Goal: Task Accomplishment & Management: Use online tool/utility

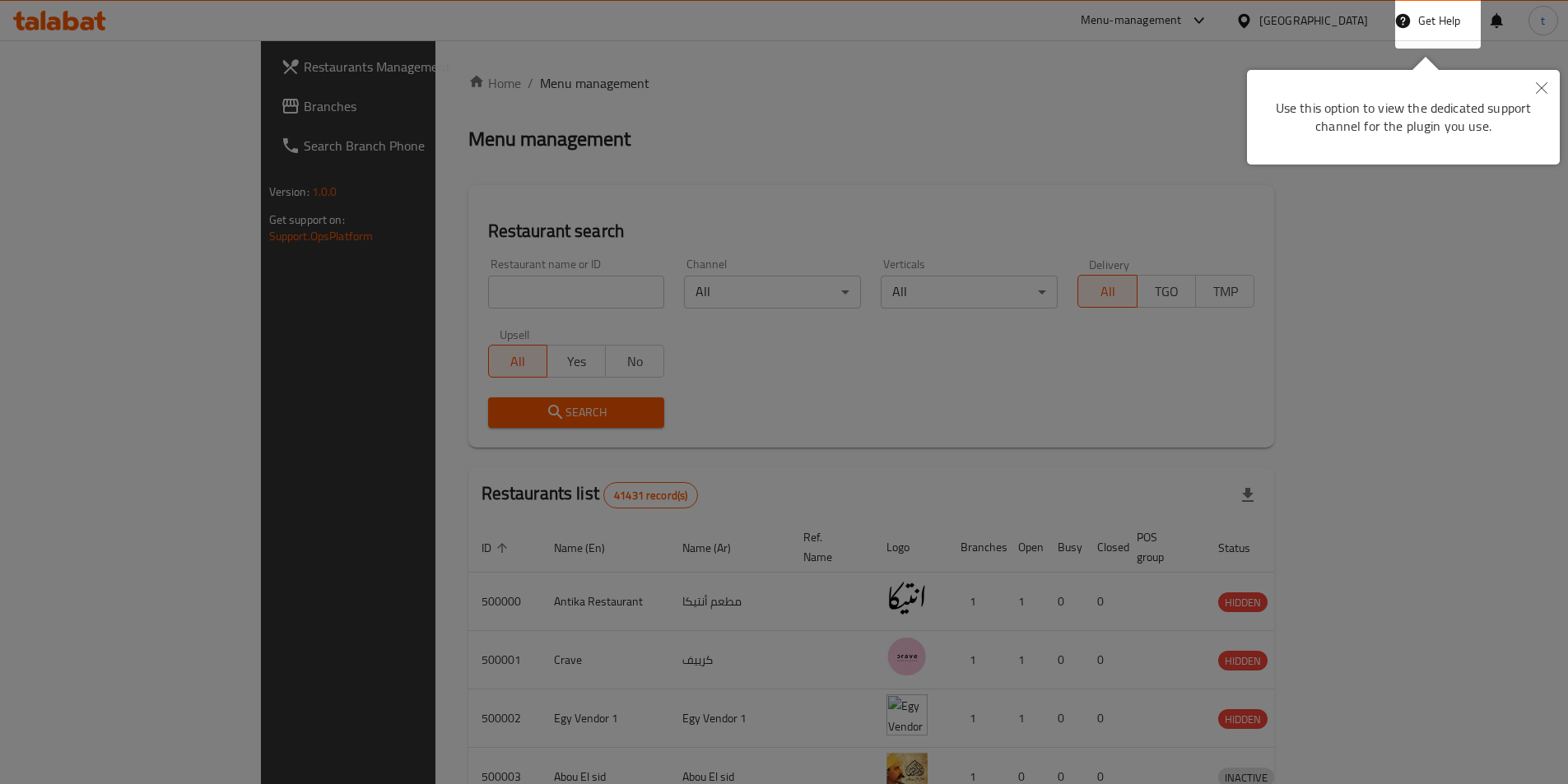
click at [1541, 88] on icon "Close" at bounding box center [1542, 88] width 12 height 12
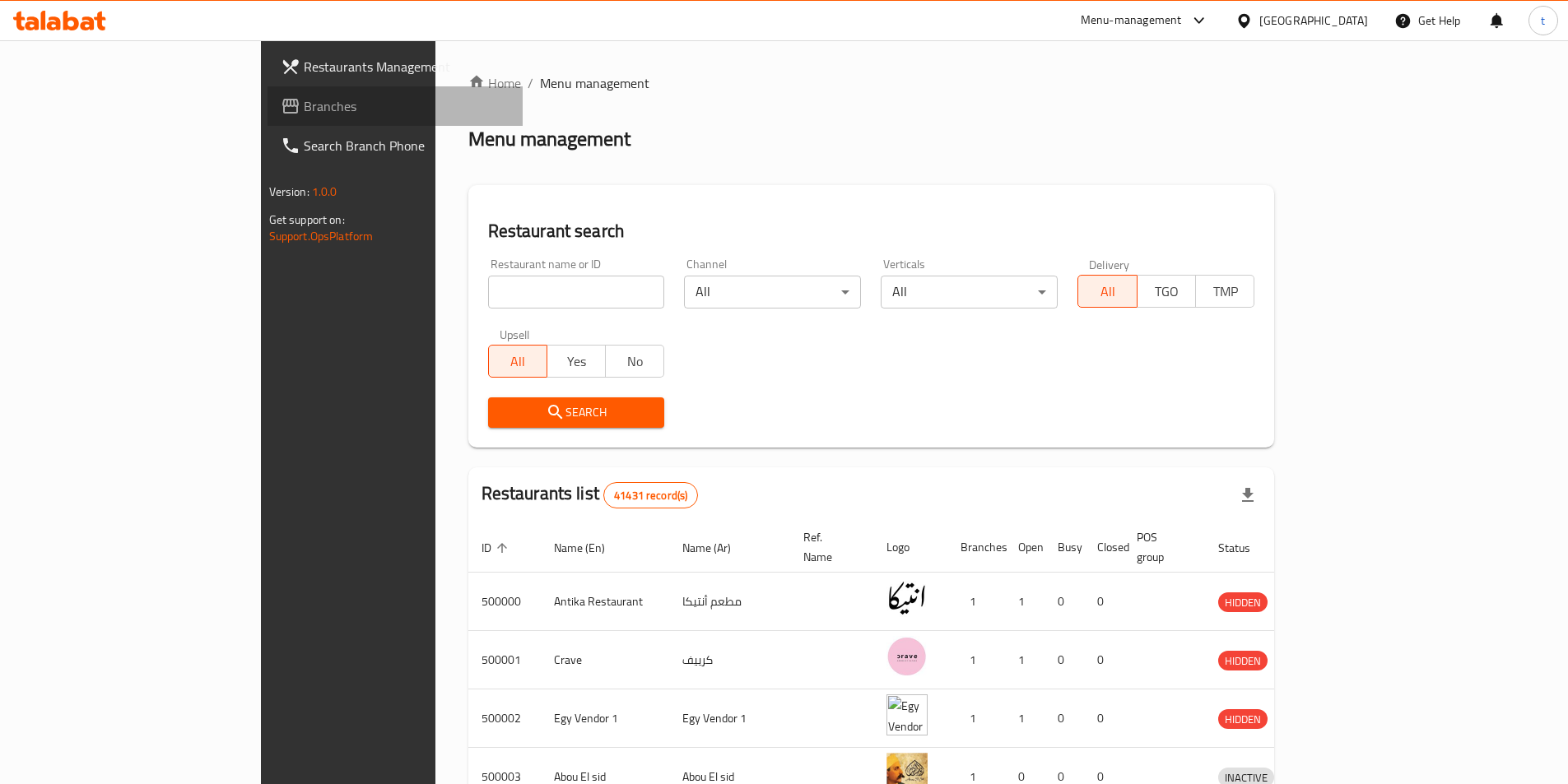
click at [268, 118] on link "Branches" at bounding box center [395, 106] width 255 height 39
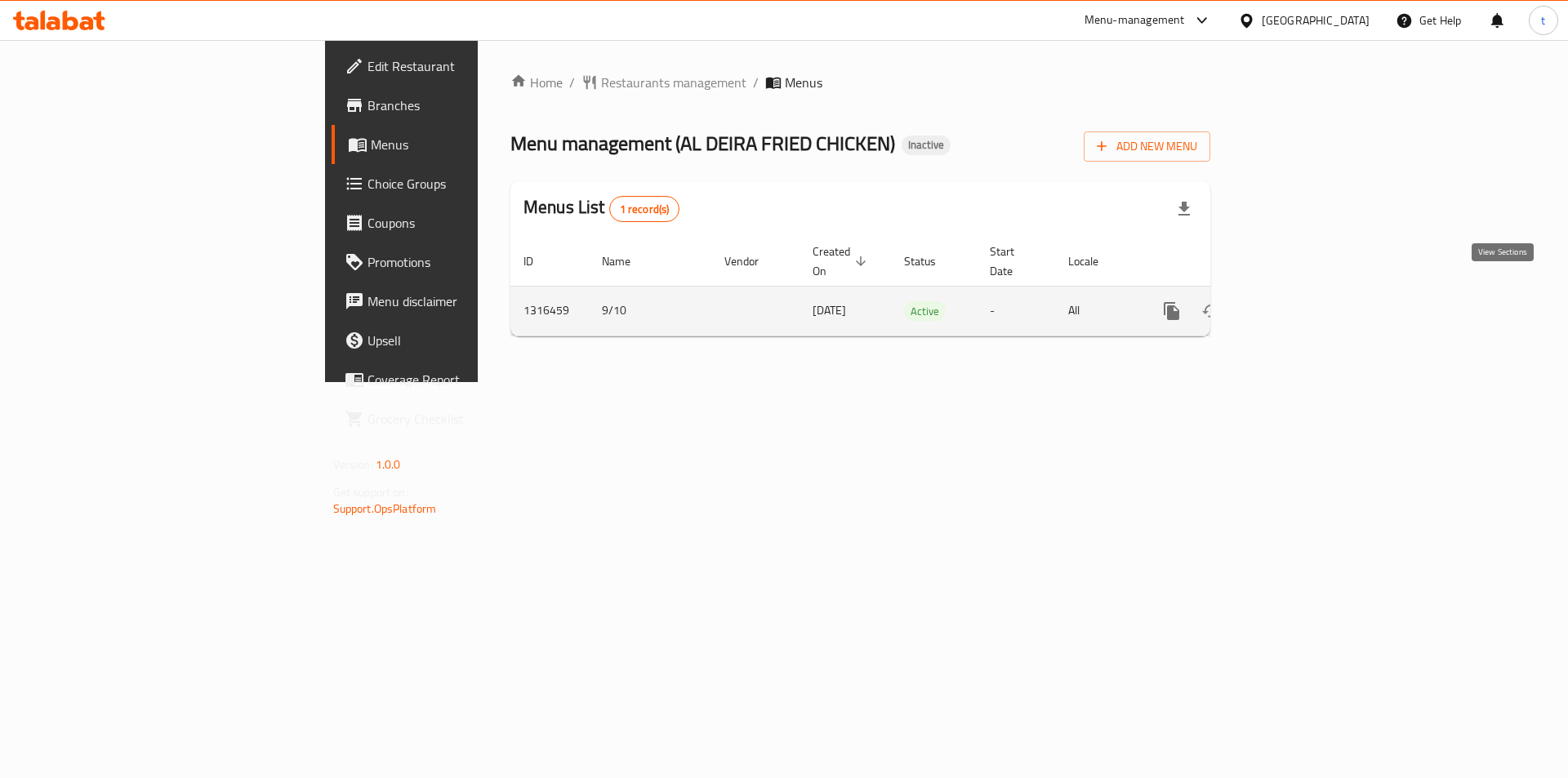
click at [1300, 301] on icon "enhanced table" at bounding box center [1290, 311] width 20 height 20
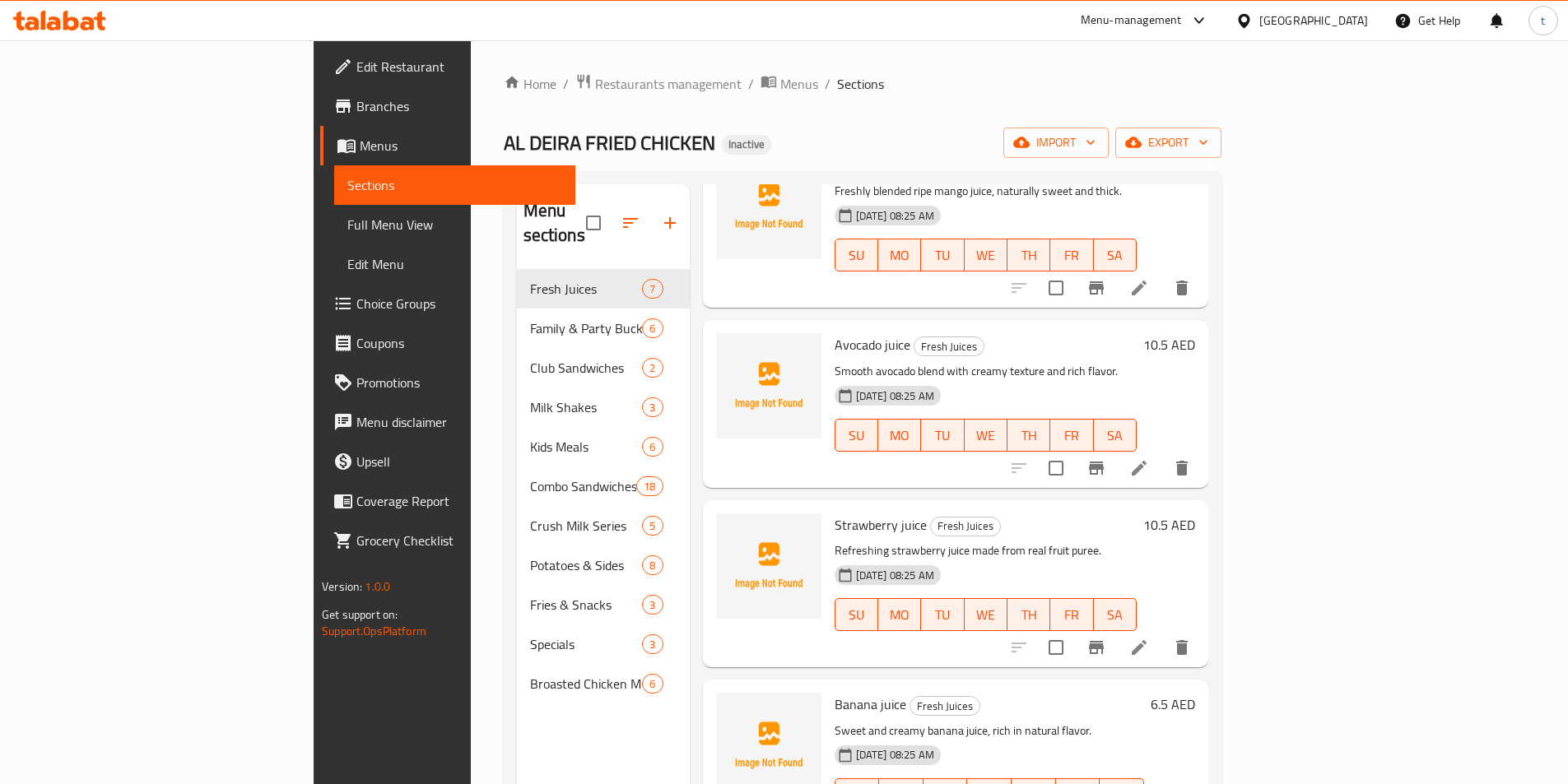
scroll to position [411, 0]
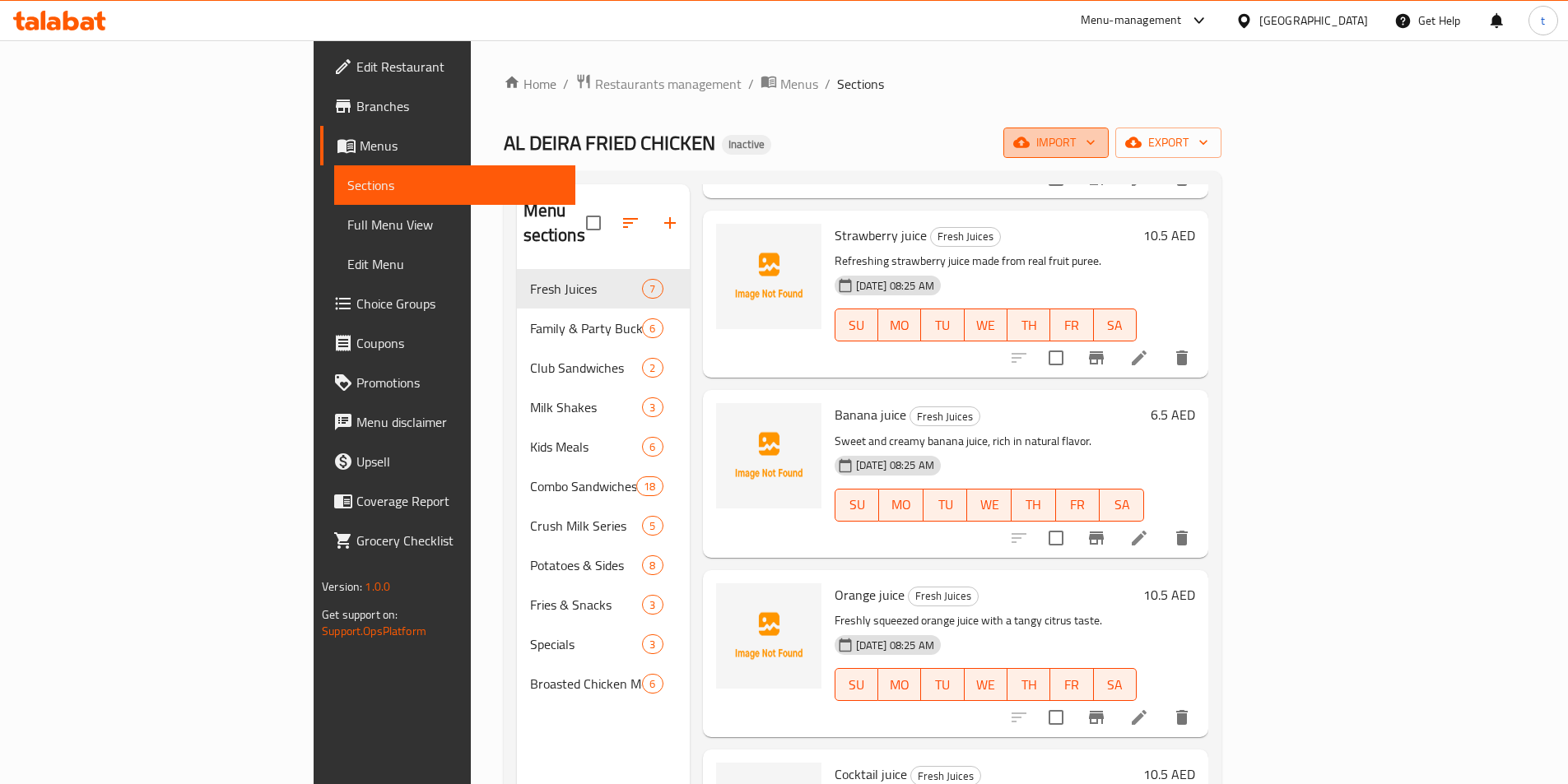
click at [1108, 154] on button "import" at bounding box center [1055, 143] width 105 height 30
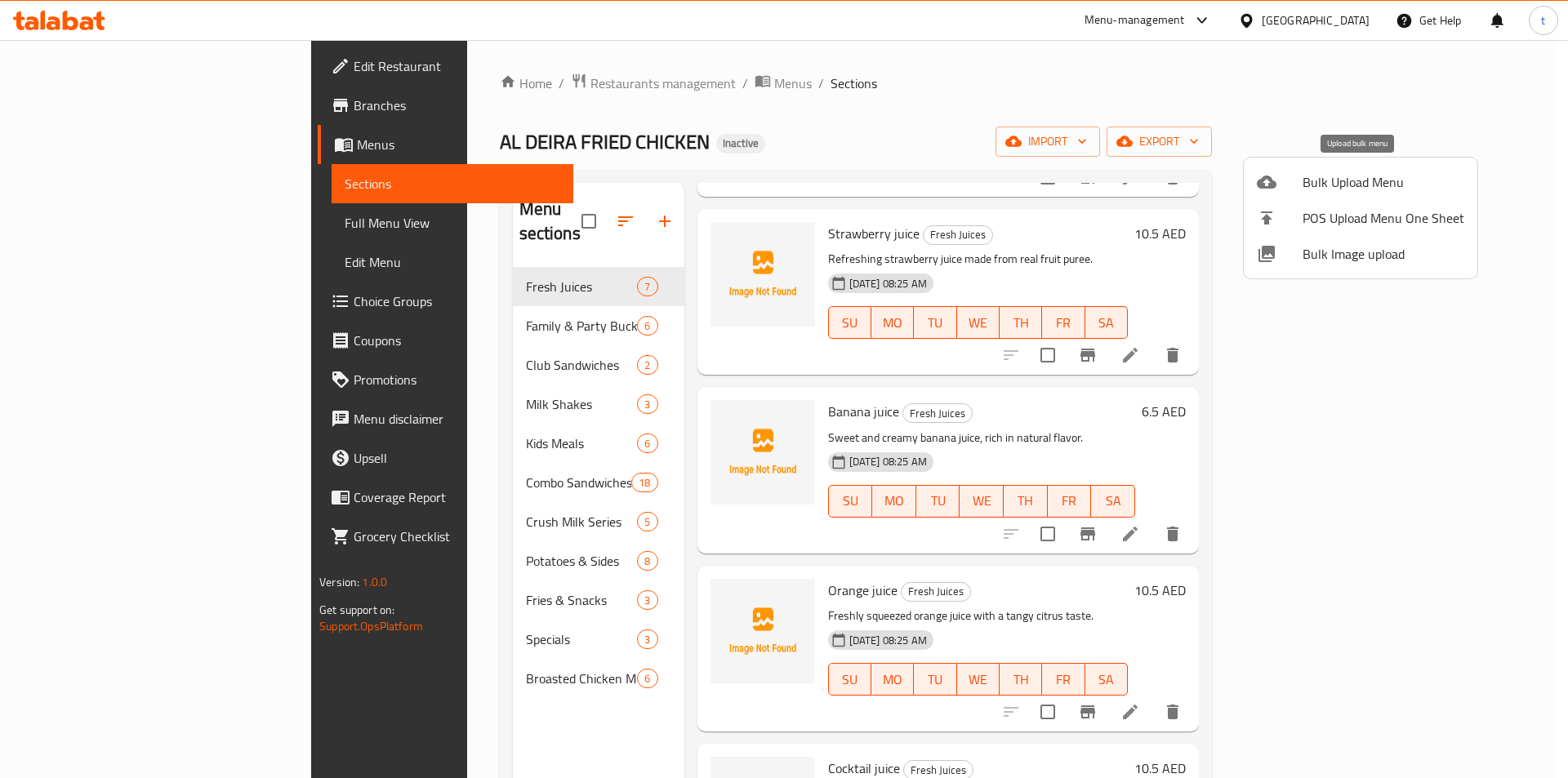
click at [1282, 184] on div at bounding box center [1280, 182] width 45 height 20
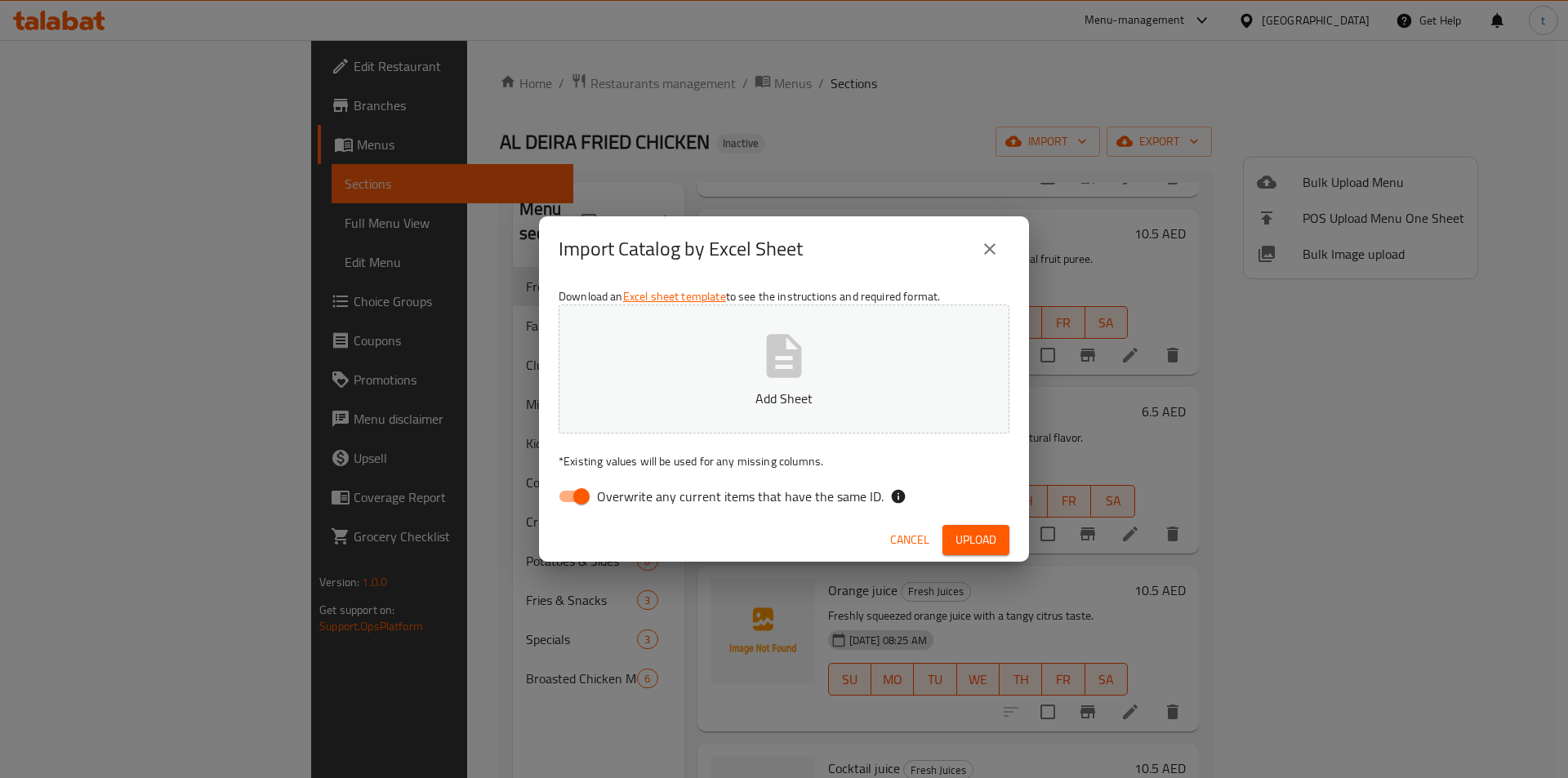
drag, startPoint x: 578, startPoint y: 491, endPoint x: 522, endPoint y: 522, distance: 64.0
click at [579, 491] on input "Overwrite any current items that have the same ID." at bounding box center [581, 497] width 93 height 31
checkbox input "false"
click at [966, 531] on span "Upload" at bounding box center [976, 540] width 41 height 21
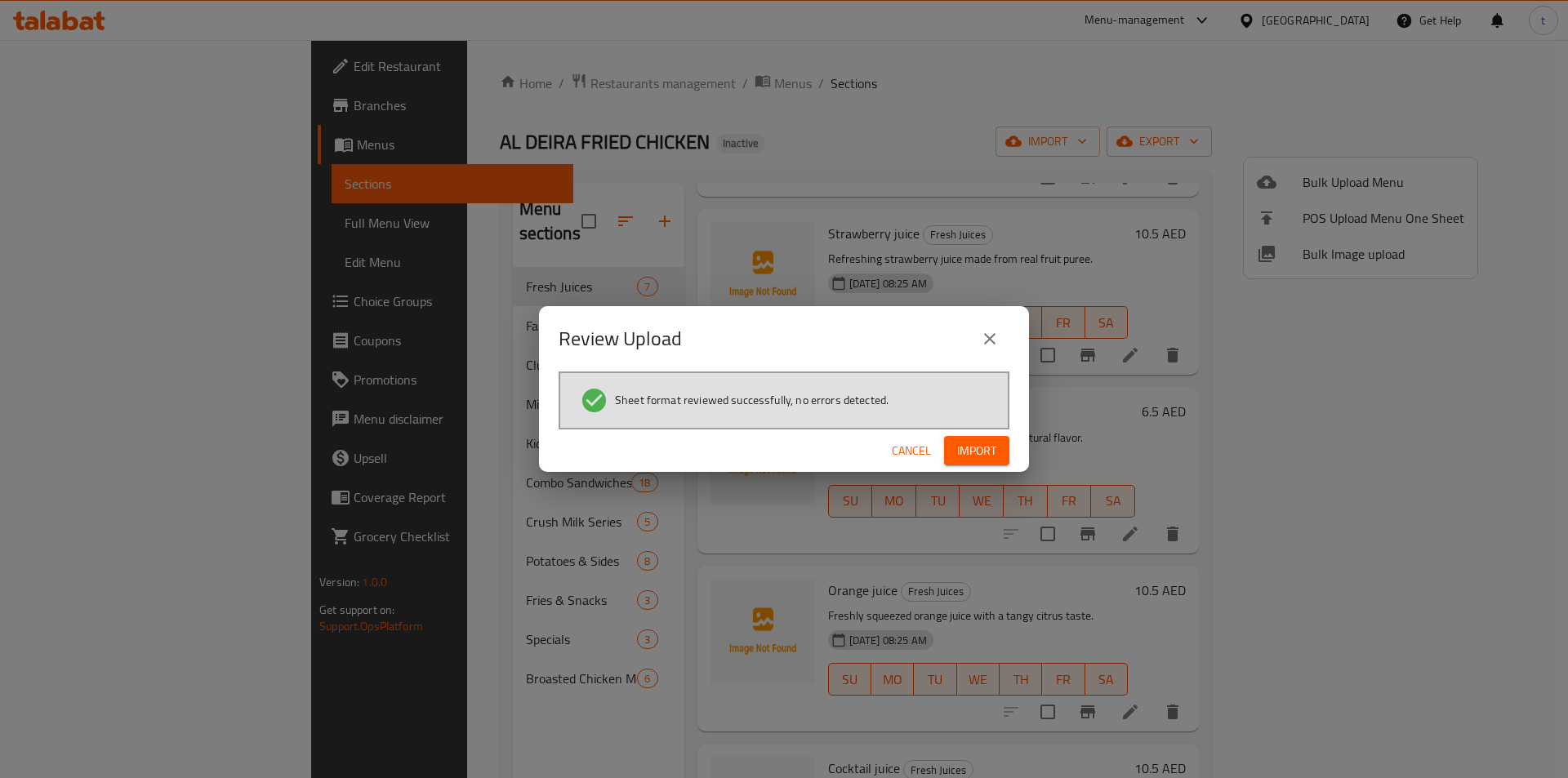
click at [998, 457] on button "Import" at bounding box center [977, 451] width 65 height 30
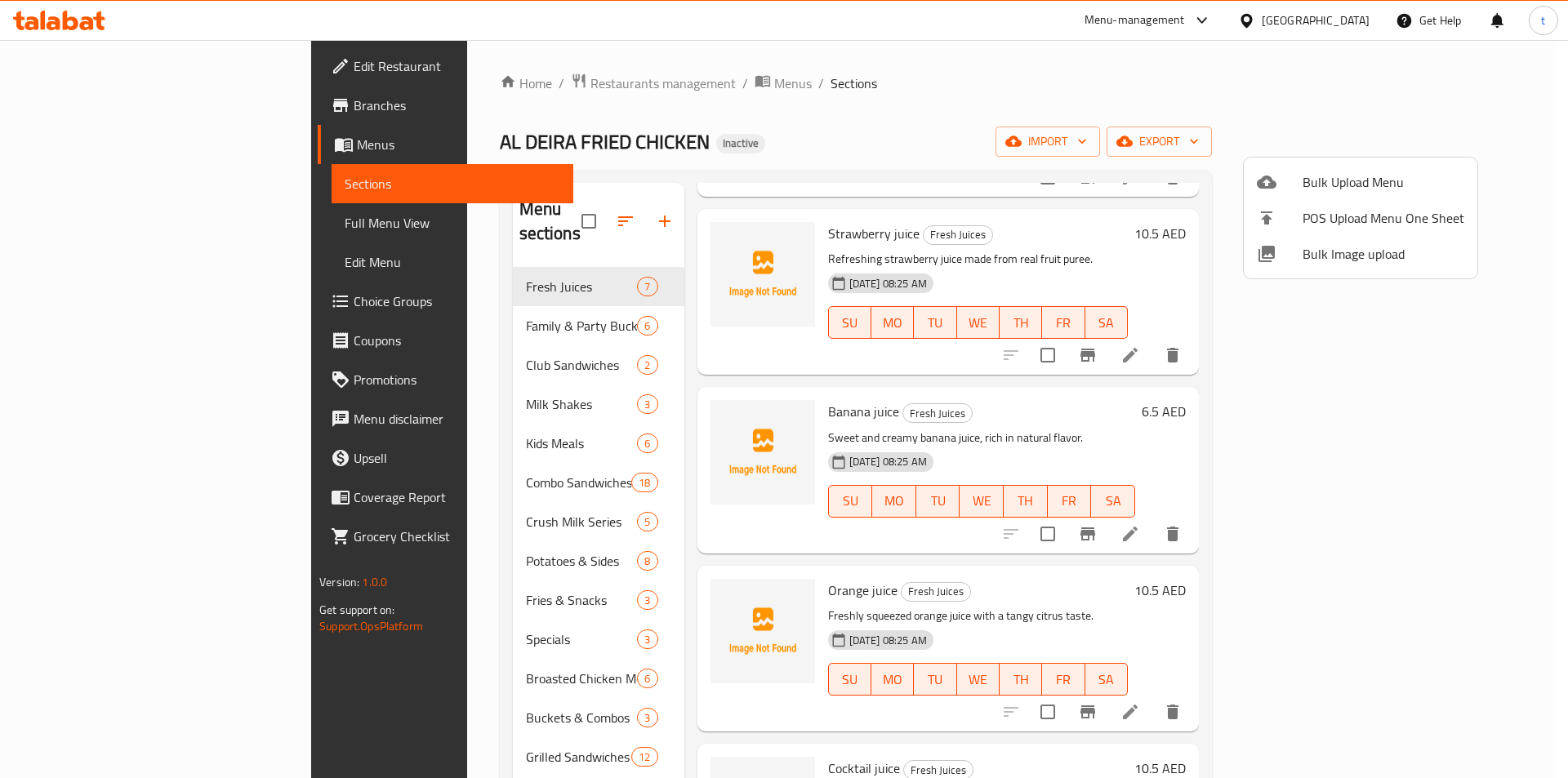
click at [54, 229] on div at bounding box center [784, 389] width 1568 height 778
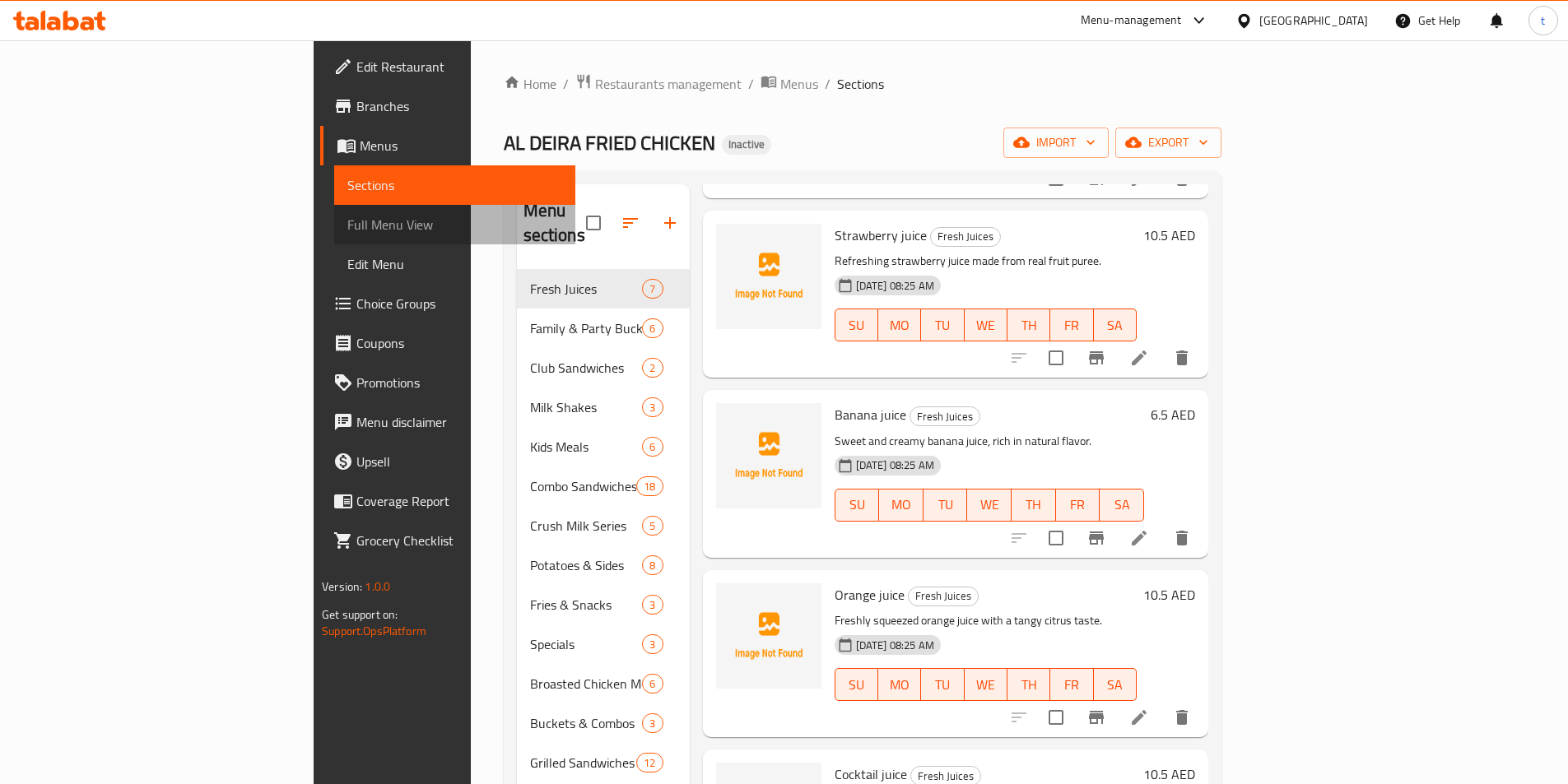
click at [347, 221] on span "Full Menu View" at bounding box center [454, 225] width 215 height 20
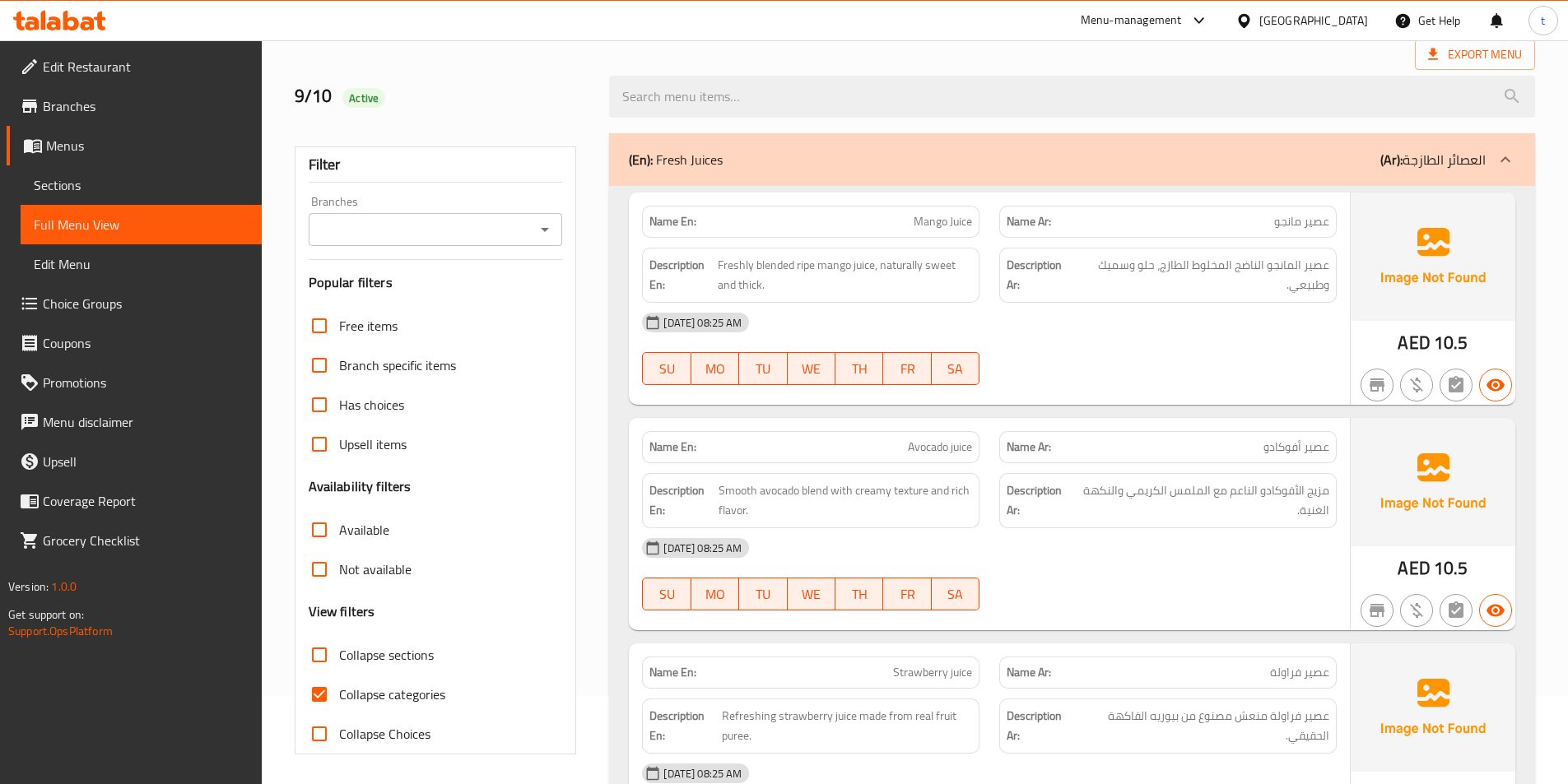
scroll to position [329, 0]
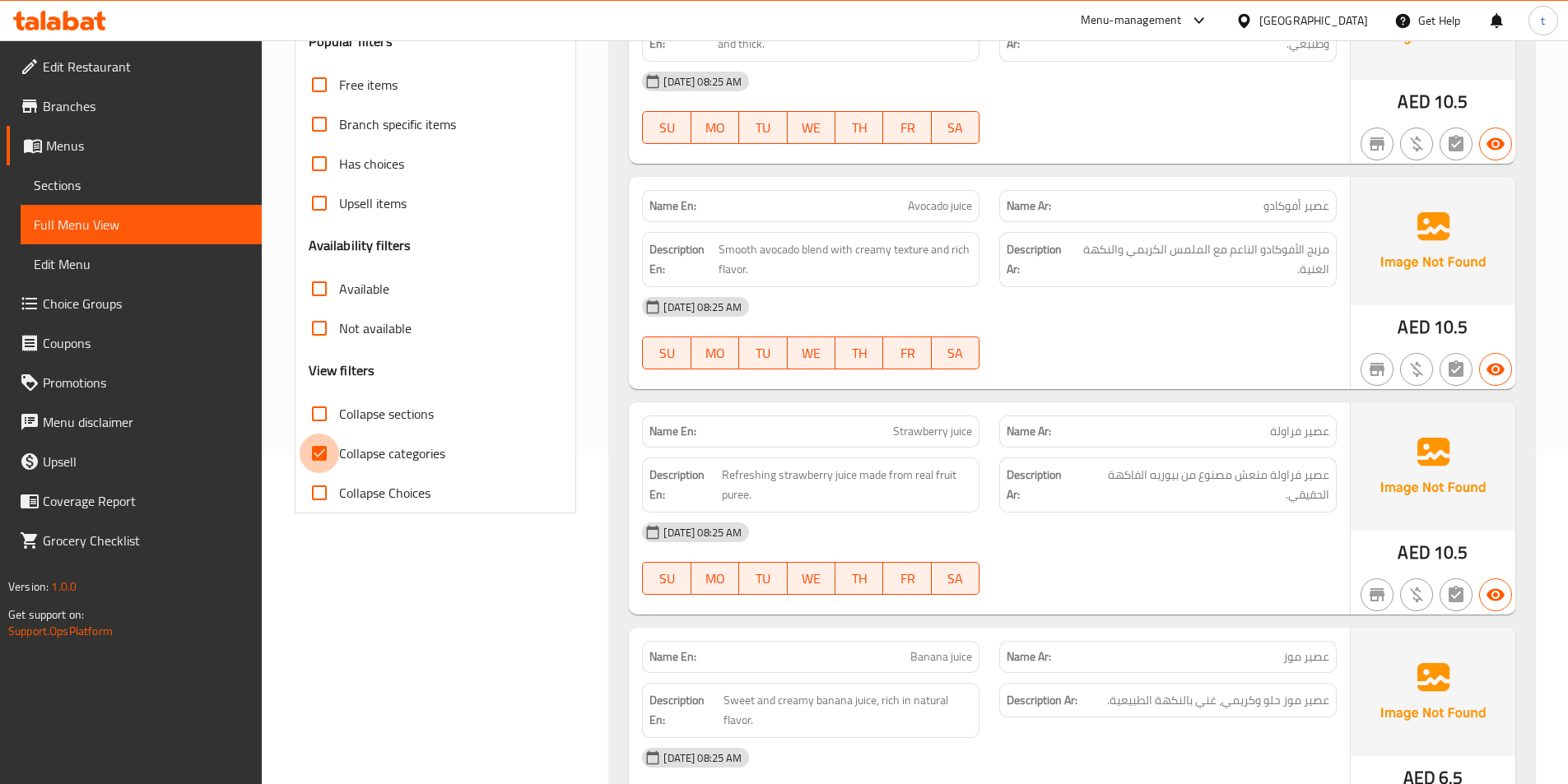
click at [325, 449] on input "Collapse categories" at bounding box center [319, 453] width 39 height 39
checkbox input "false"
click at [323, 412] on input "Collapse sections" at bounding box center [319, 413] width 39 height 39
checkbox input "true"
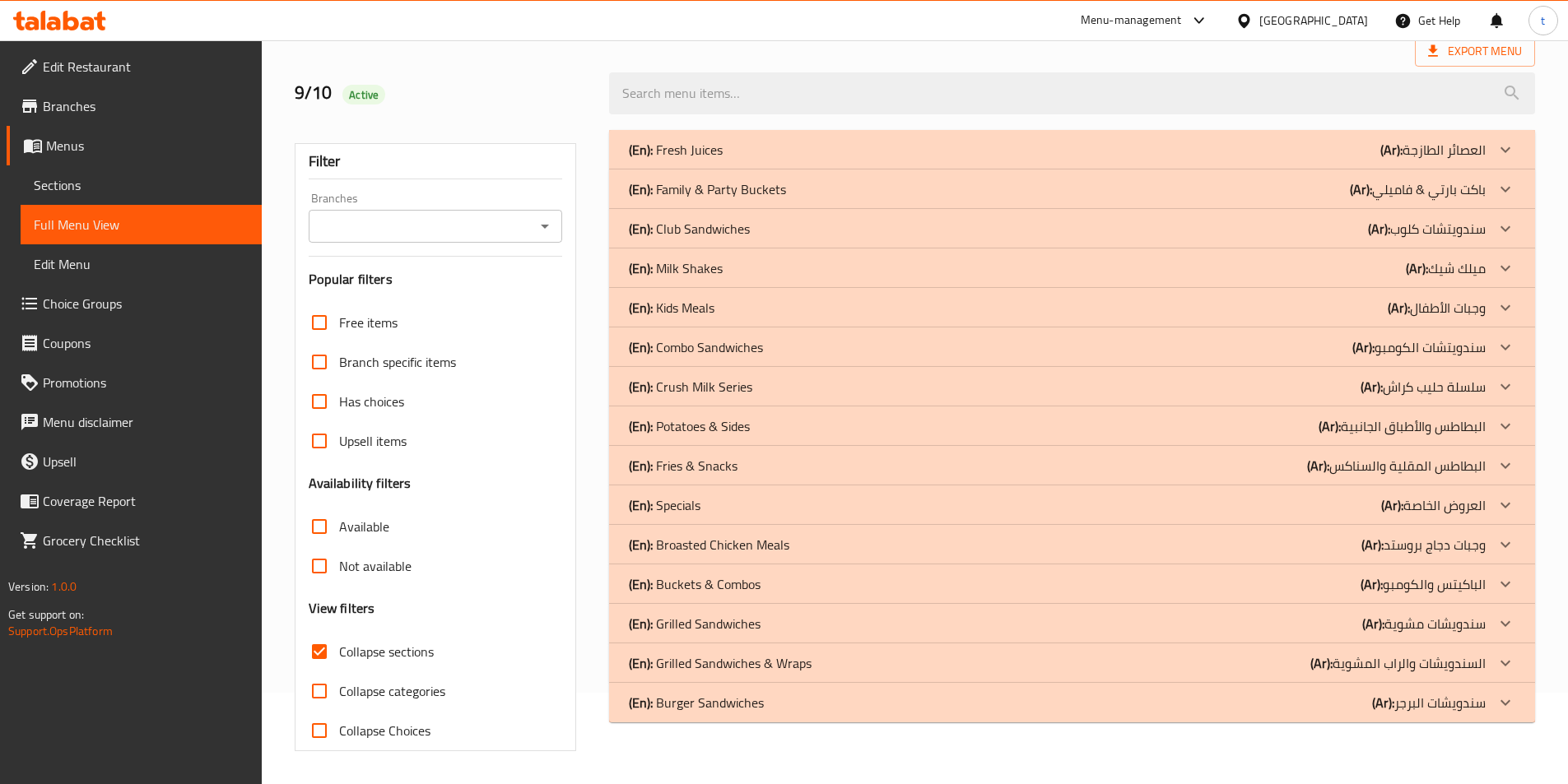
scroll to position [91, 0]
drag, startPoint x: 1509, startPoint y: 705, endPoint x: 1508, endPoint y: 681, distance: 24.0
click at [1509, 705] on icon at bounding box center [1506, 703] width 20 height 20
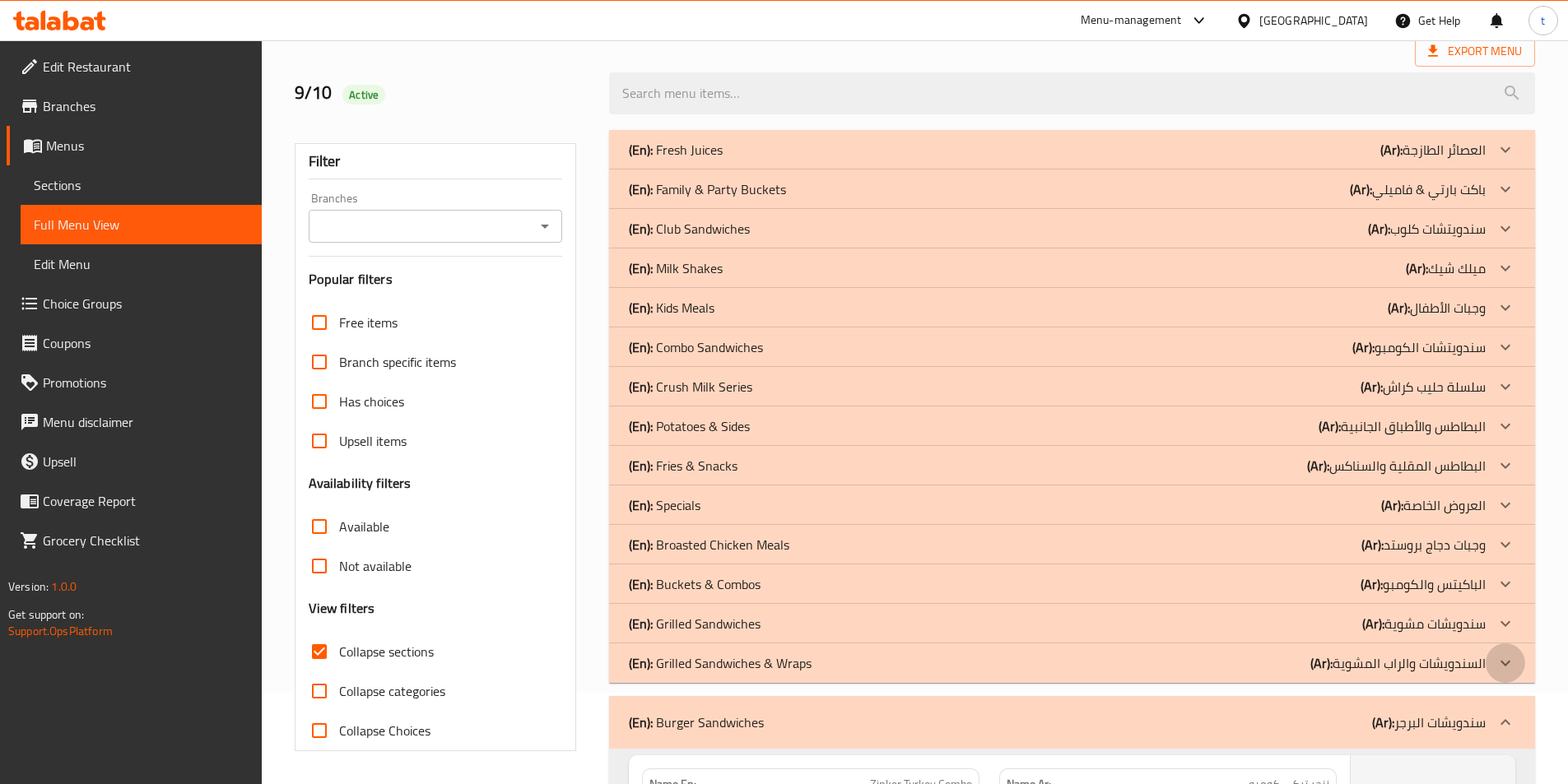
click at [1508, 665] on icon at bounding box center [1506, 663] width 20 height 20
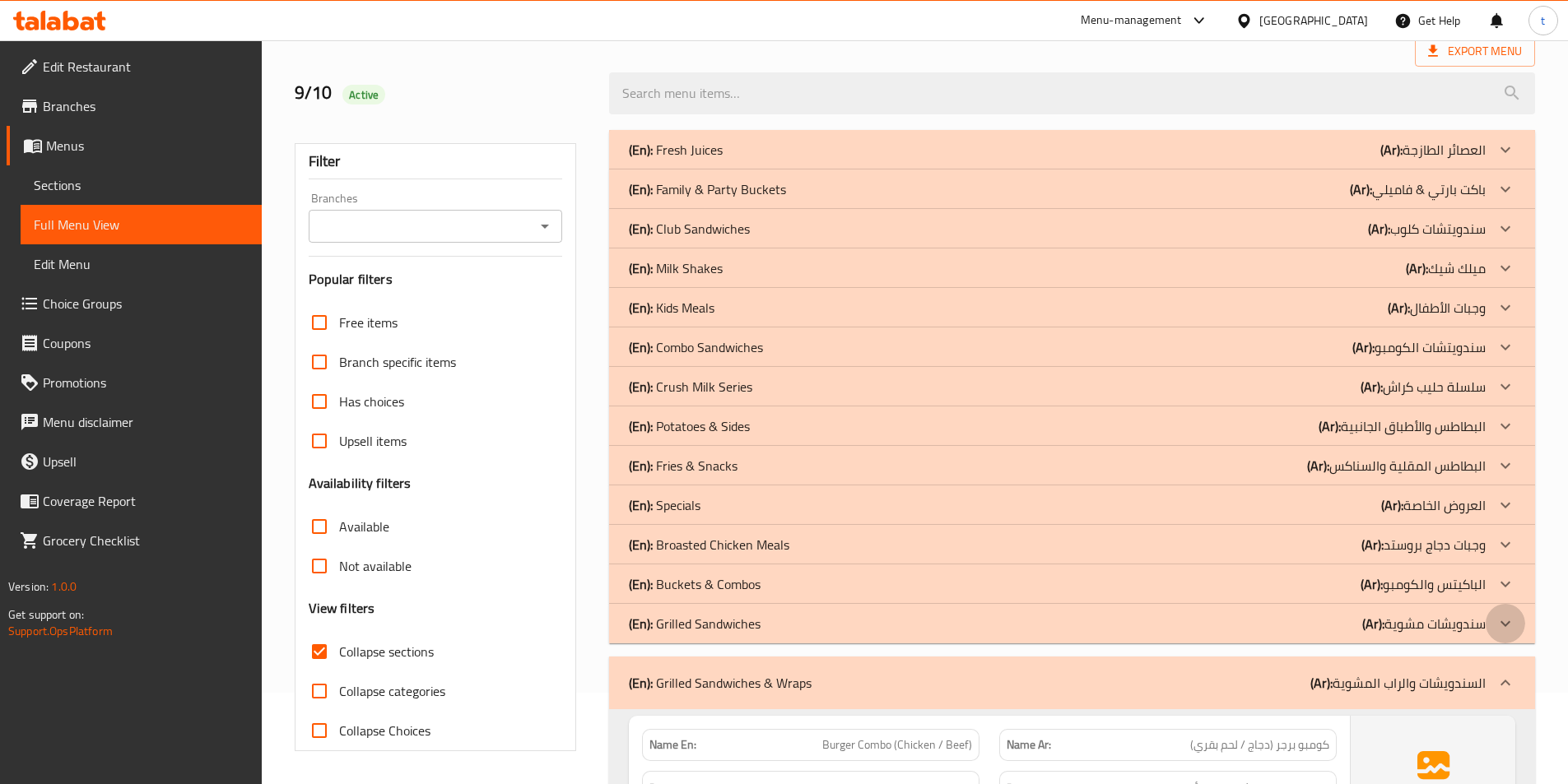
click at [1504, 625] on icon at bounding box center [1505, 623] width 10 height 5
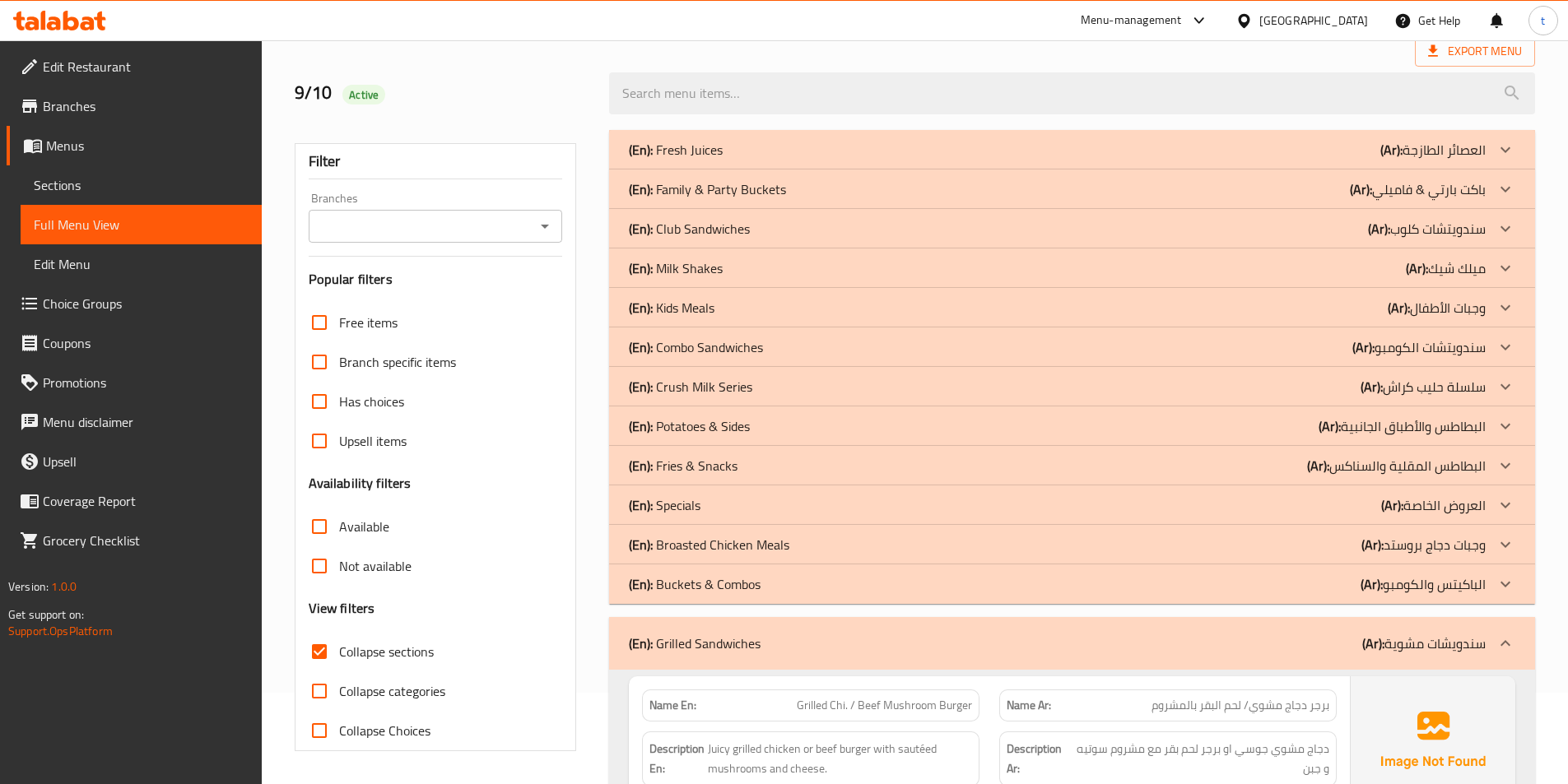
click at [1508, 589] on icon at bounding box center [1506, 585] width 20 height 20
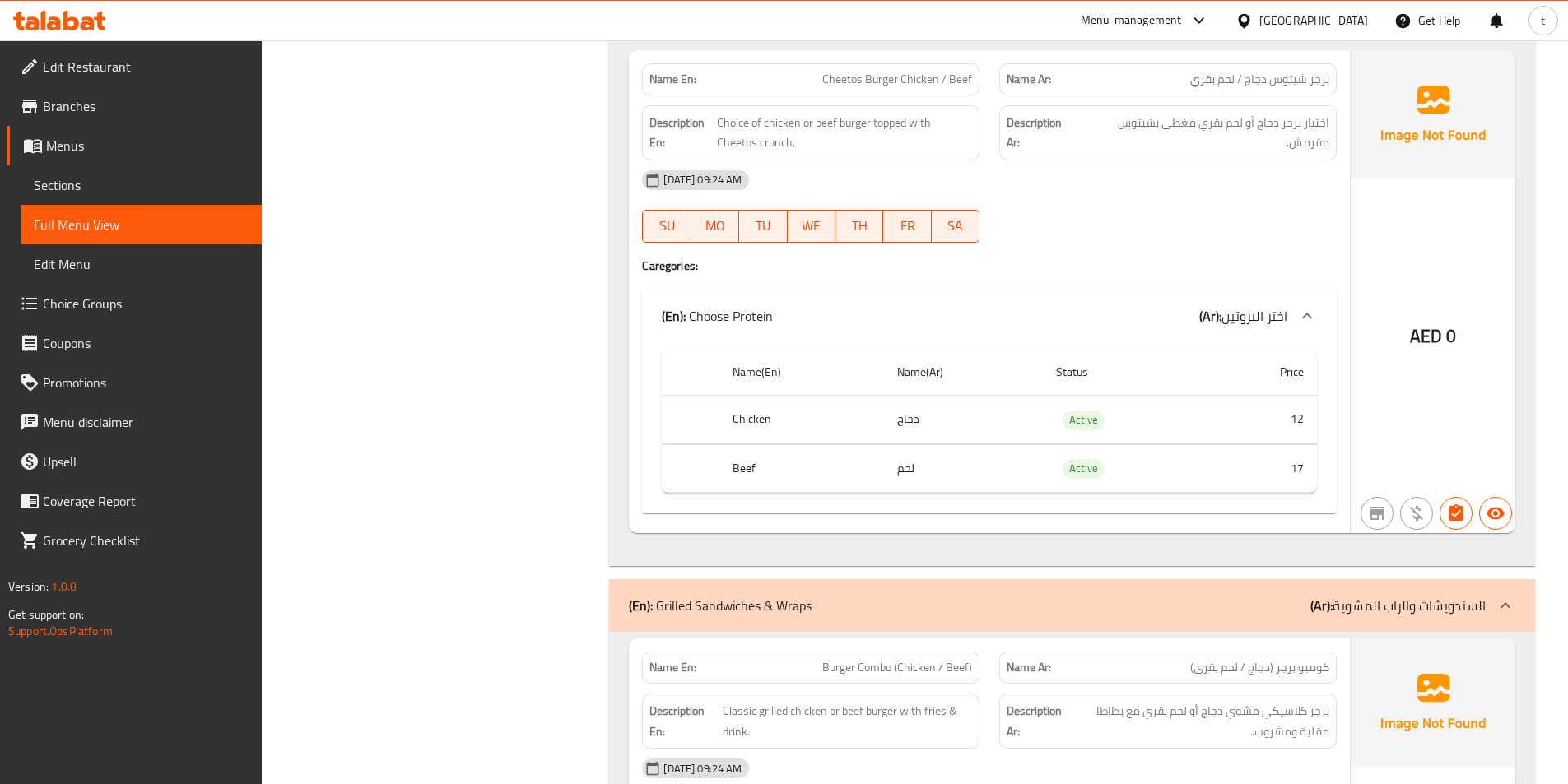
scroll to position [6840, 0]
